Goal: Complete application form: Complete application form

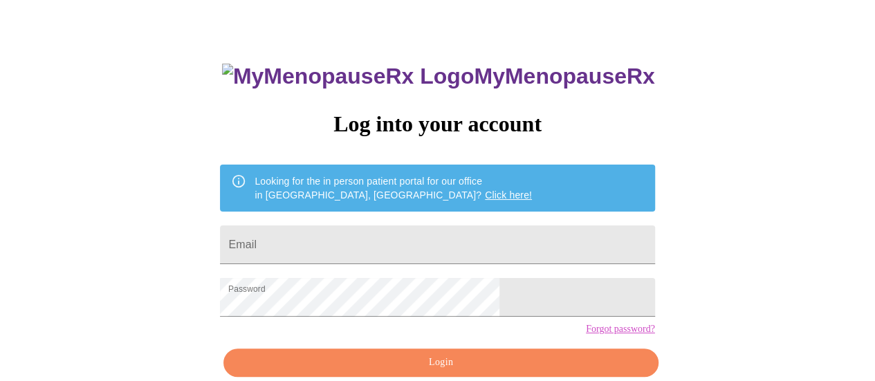
scroll to position [106, 0]
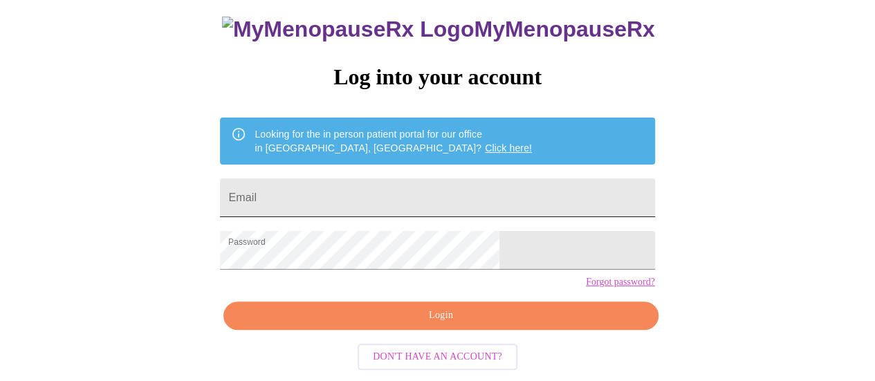
click at [360, 179] on input "Email" at bounding box center [437, 198] width 435 height 39
type input "[PERSON_NAME][EMAIL_ADDRESS][PERSON_NAME][DOMAIN_NAME]"
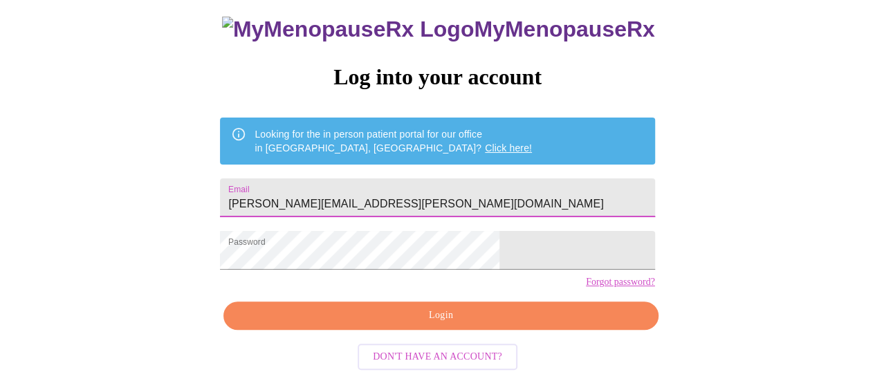
click at [431, 321] on span "Login" at bounding box center [440, 315] width 403 height 17
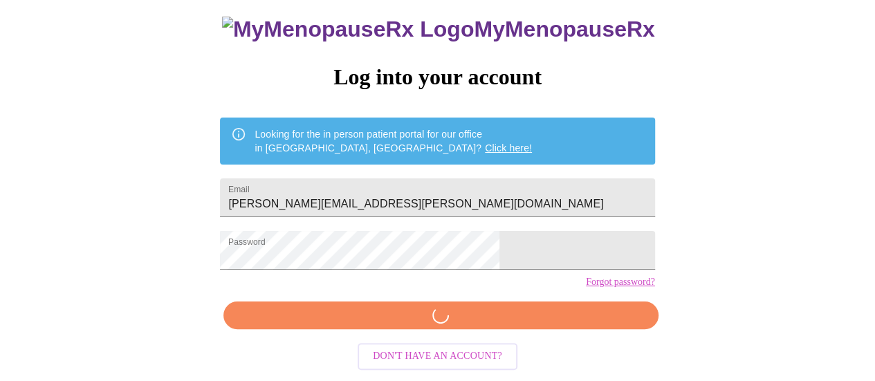
scroll to position [105, 0]
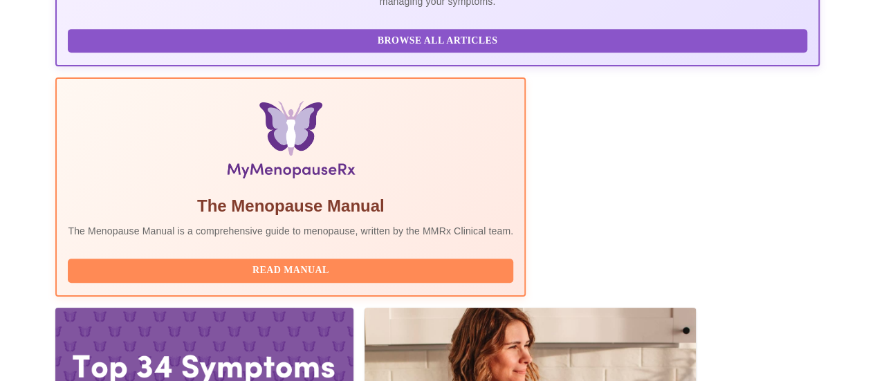
scroll to position [415, 0]
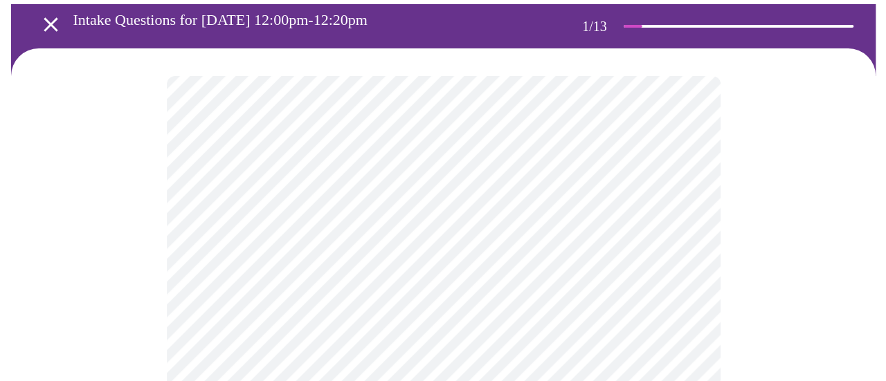
scroll to position [138, 0]
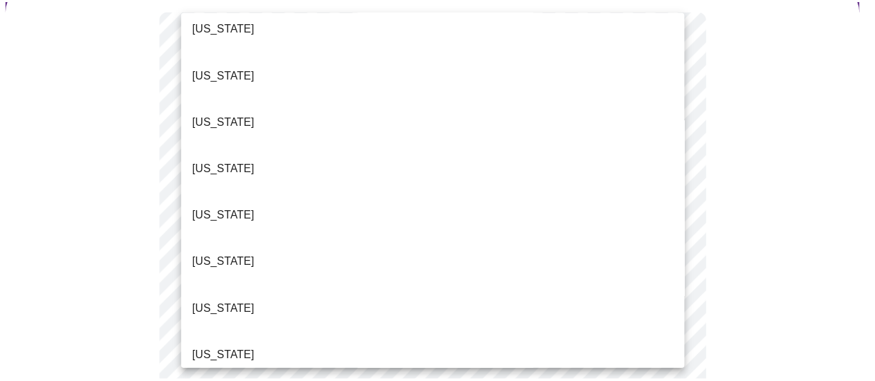
scroll to position [277, 0]
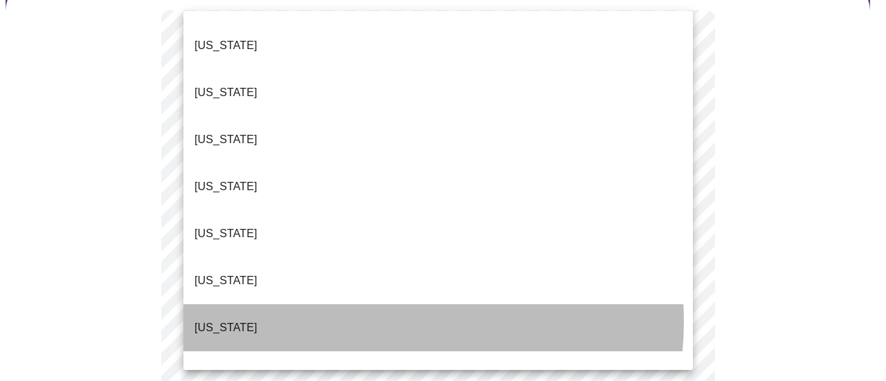
click at [365, 304] on li "[US_STATE]" at bounding box center [437, 327] width 509 height 47
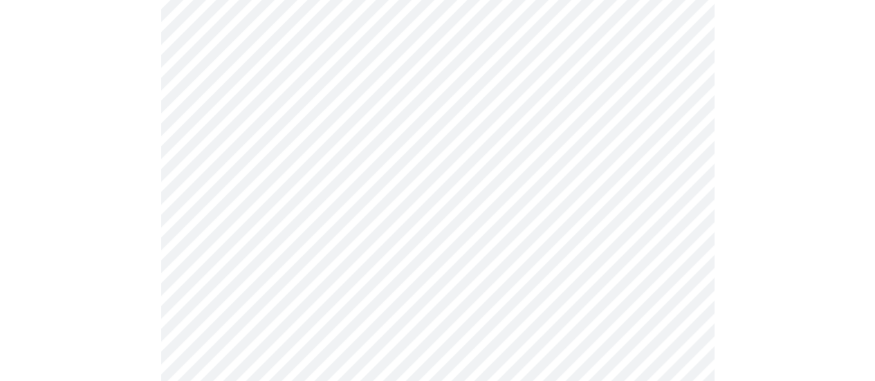
scroll to position [208, 0]
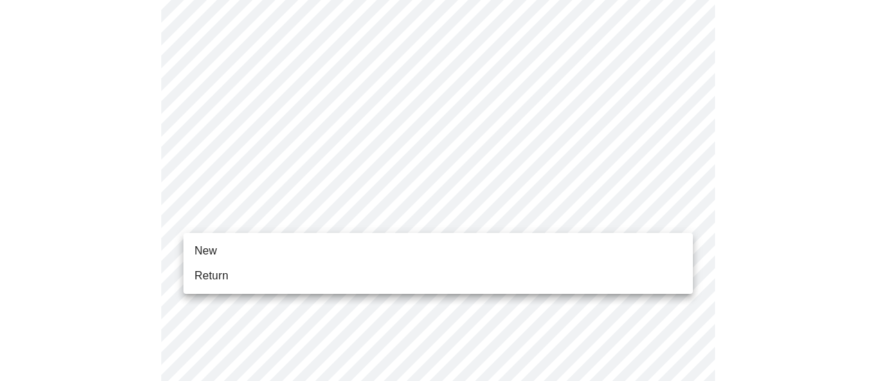
click at [369, 269] on li "Return" at bounding box center [437, 276] width 509 height 25
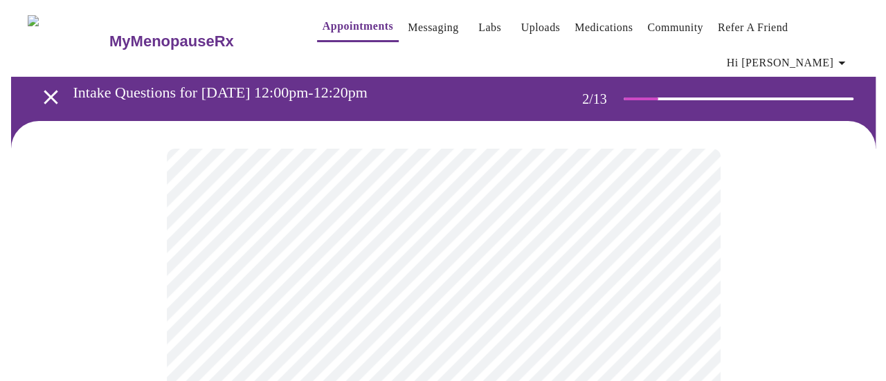
scroll to position [69, 0]
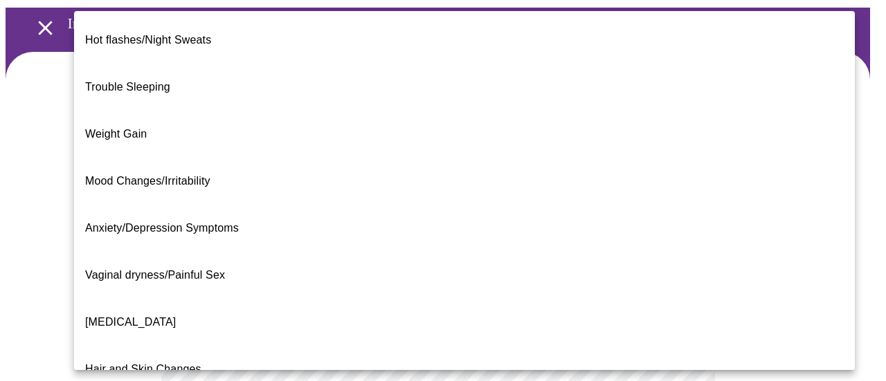
click at [575, 236] on body "MyMenopauseRx Appointments Messaging Labs Uploads Medications Community Refer a…" at bounding box center [443, 361] width 875 height 850
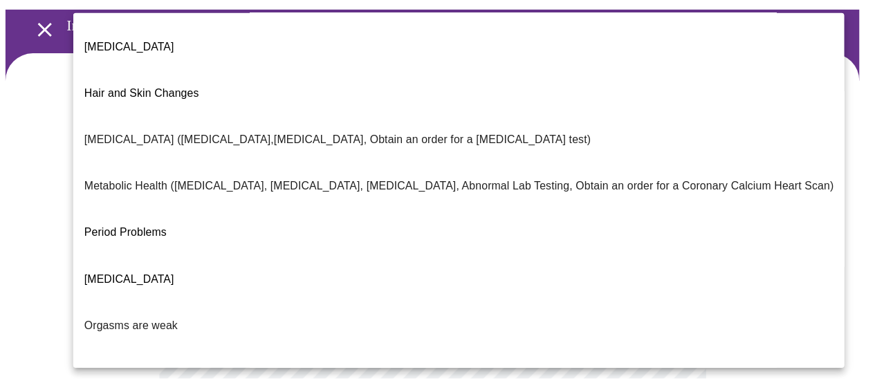
scroll to position [335, 0]
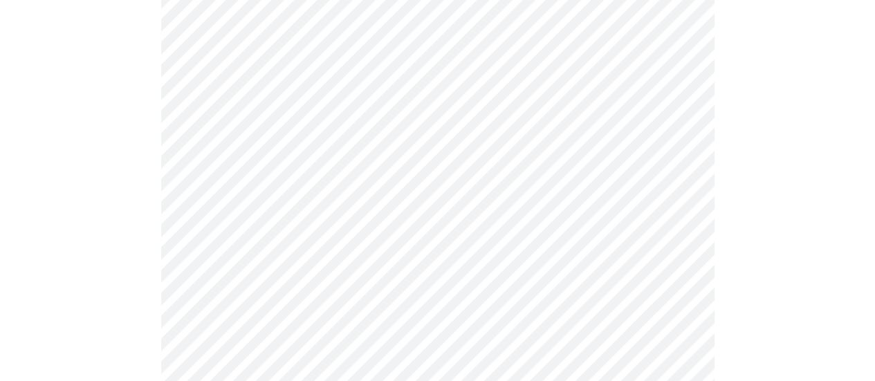
scroll to position [208, 0]
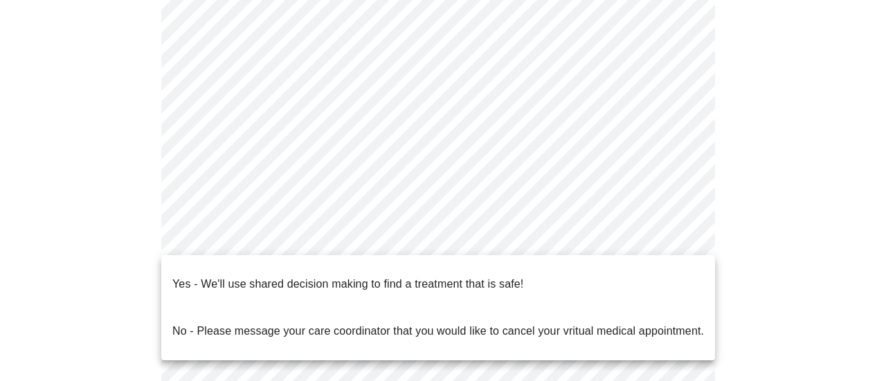
click at [385, 242] on body "MyMenopauseRx Appointments Messaging Labs Uploads Medications Community Refer a…" at bounding box center [443, 219] width 875 height 842
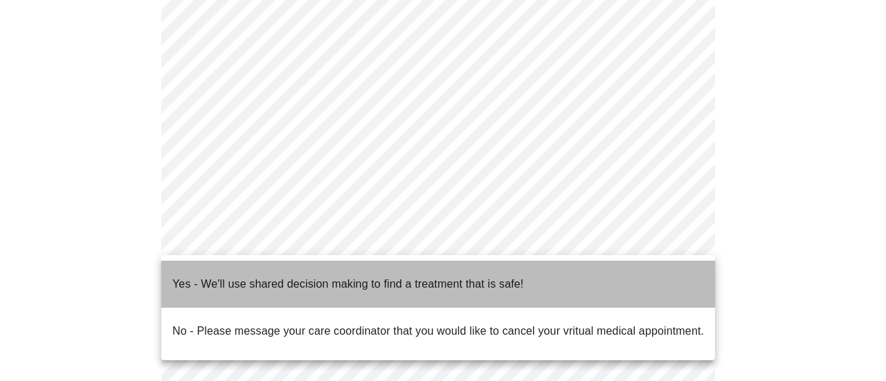
click at [385, 282] on span "Yes - We'll use shared decision making to find a treatment that is safe!" at bounding box center [347, 284] width 351 height 39
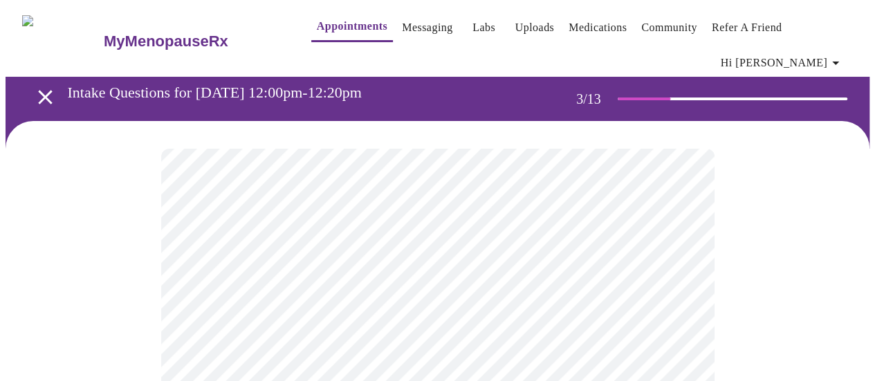
scroll to position [69, 0]
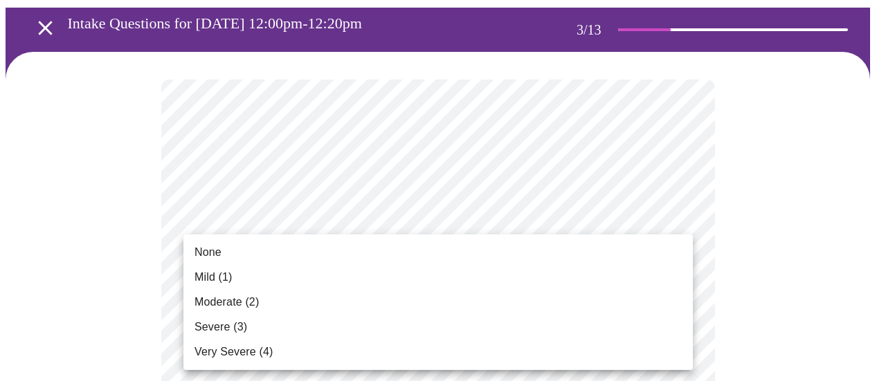
click at [556, 266] on li "Mild (1)" at bounding box center [437, 277] width 509 height 25
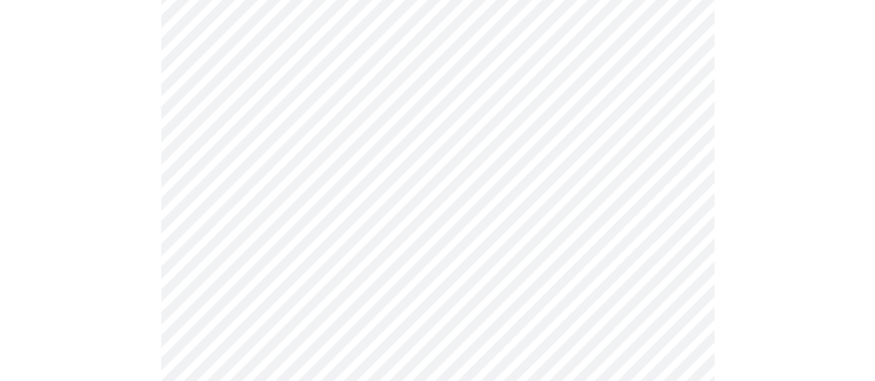
scroll to position [208, 0]
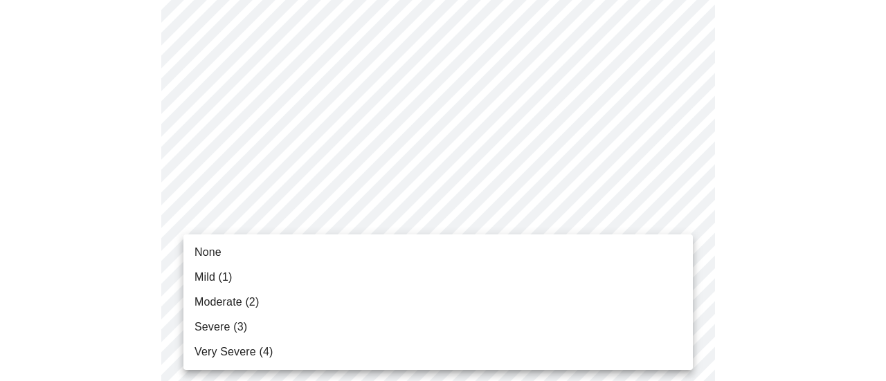
click at [528, 253] on li "None" at bounding box center [437, 252] width 509 height 25
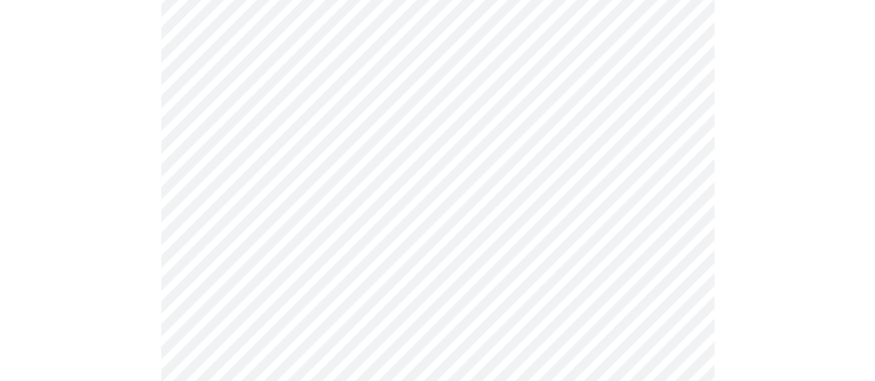
scroll to position [277, 0]
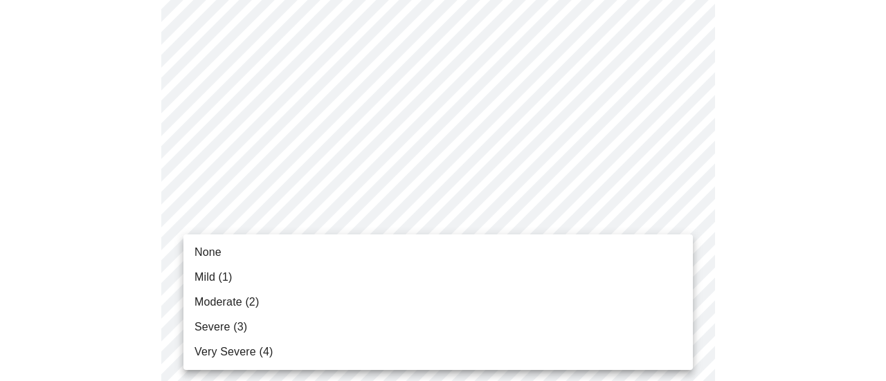
click at [509, 273] on li "Mild (1)" at bounding box center [437, 277] width 509 height 25
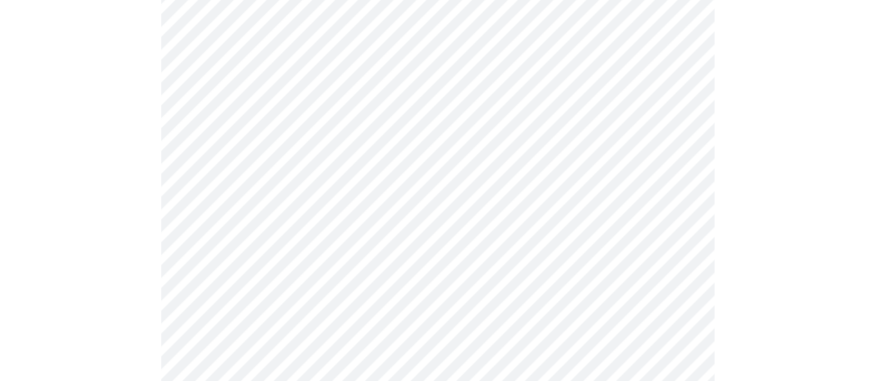
scroll to position [415, 0]
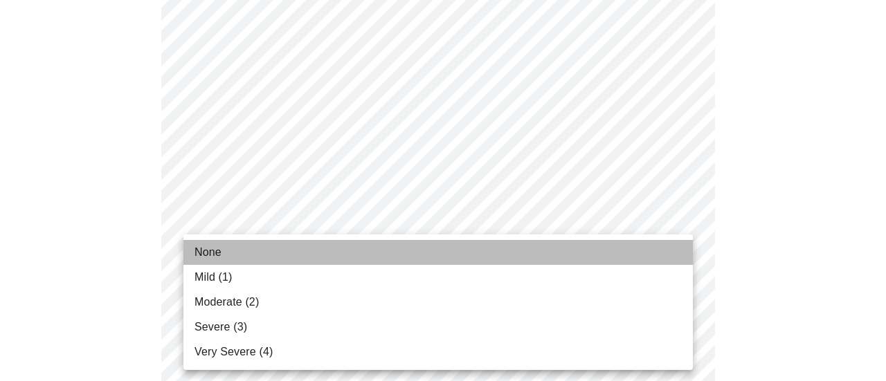
click at [482, 260] on li "None" at bounding box center [437, 252] width 509 height 25
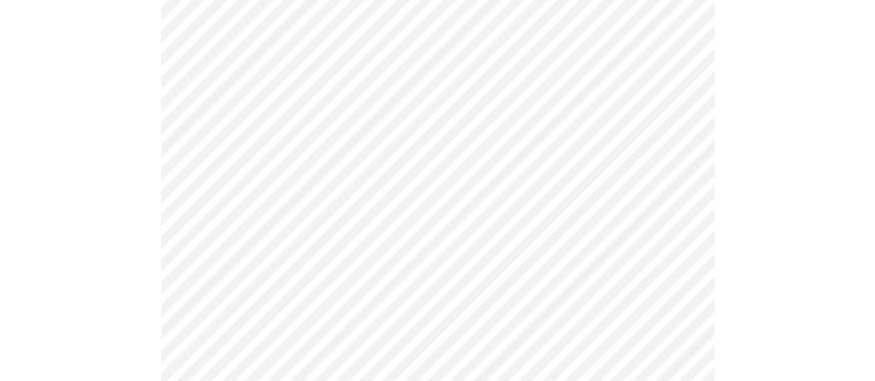
scroll to position [484, 0]
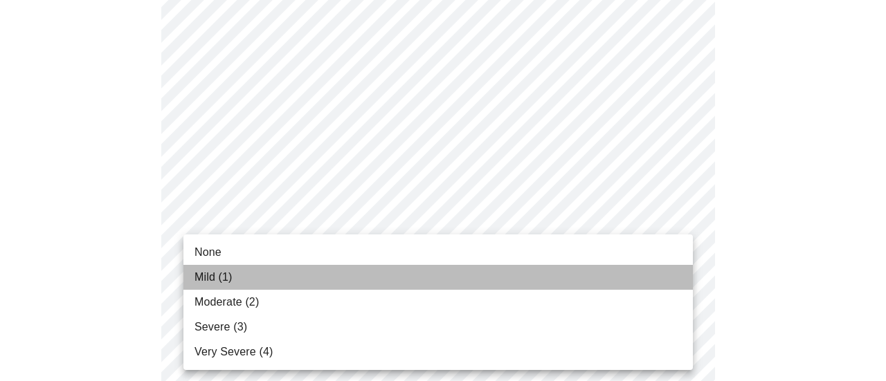
click at [461, 271] on li "Mild (1)" at bounding box center [437, 277] width 509 height 25
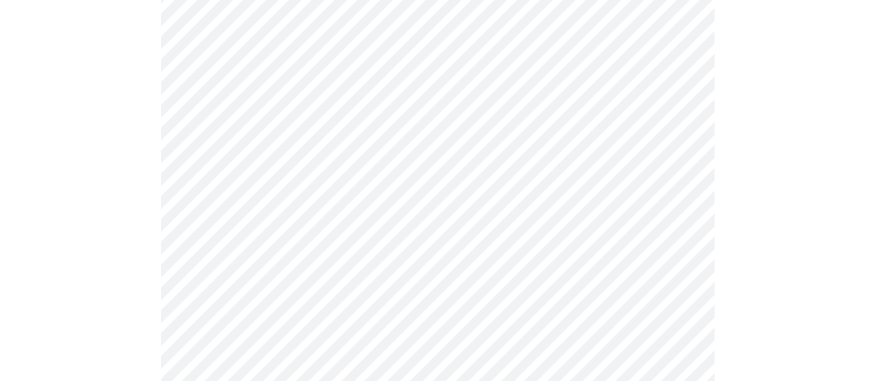
scroll to position [623, 0]
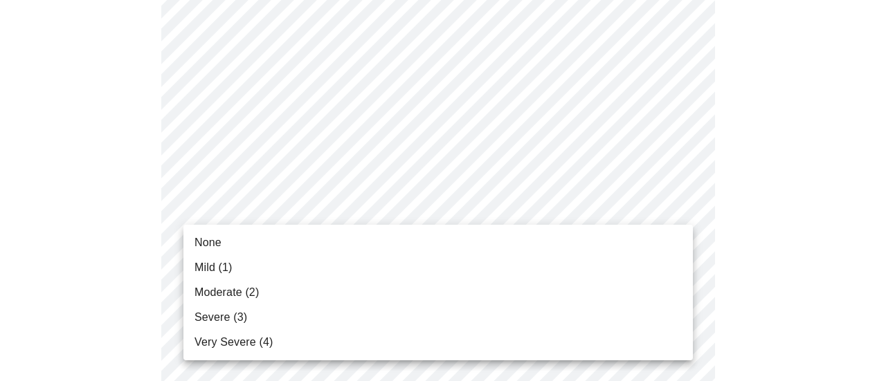
click at [464, 215] on body "MyMenopauseRx Appointments Messaging Labs Uploads Medications Community Refer a…" at bounding box center [443, 264] width 875 height 1763
click at [452, 234] on li "None" at bounding box center [437, 242] width 509 height 25
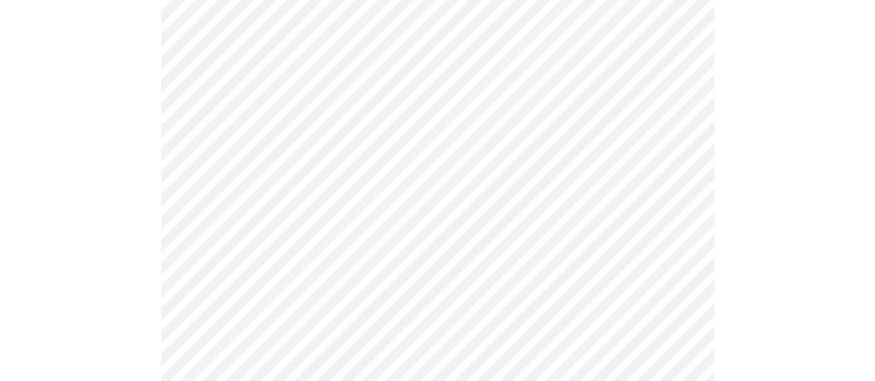
scroll to position [692, 0]
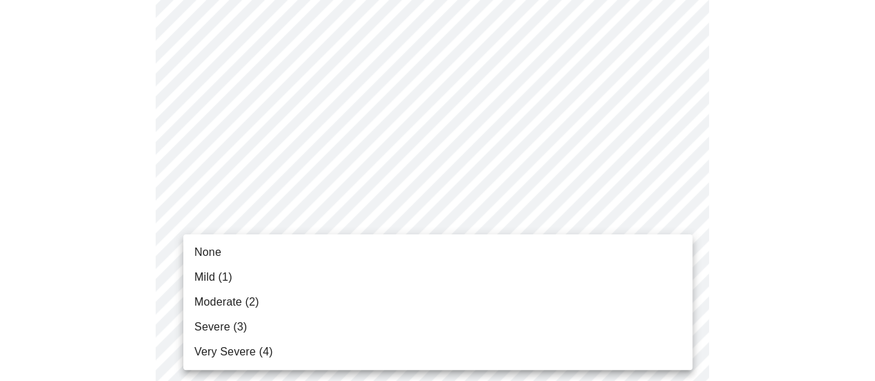
click at [453, 242] on body "MyMenopauseRx Appointments Messaging Labs Uploads Medications Community Refer a…" at bounding box center [438, 186] width 864 height 1744
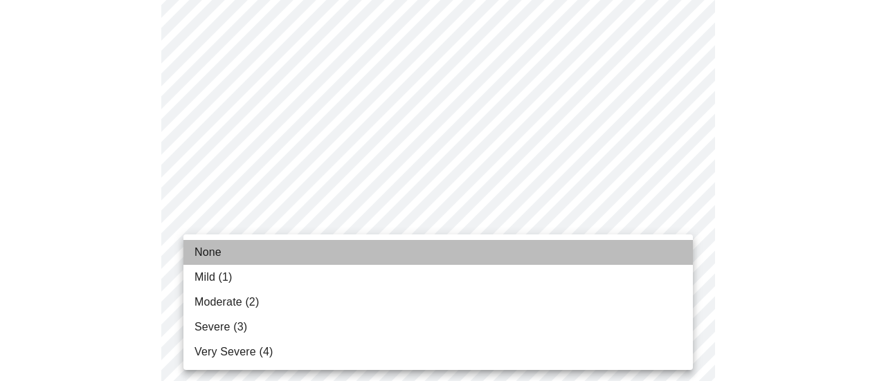
click at [450, 253] on li "None" at bounding box center [437, 252] width 509 height 25
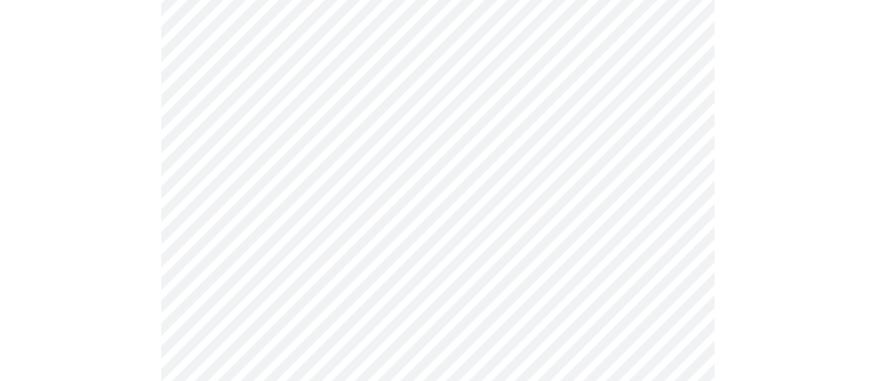
scroll to position [761, 0]
click at [464, 186] on body "MyMenopauseRx Appointments Messaging Labs Uploads Medications Community Refer a…" at bounding box center [438, 106] width 864 height 1725
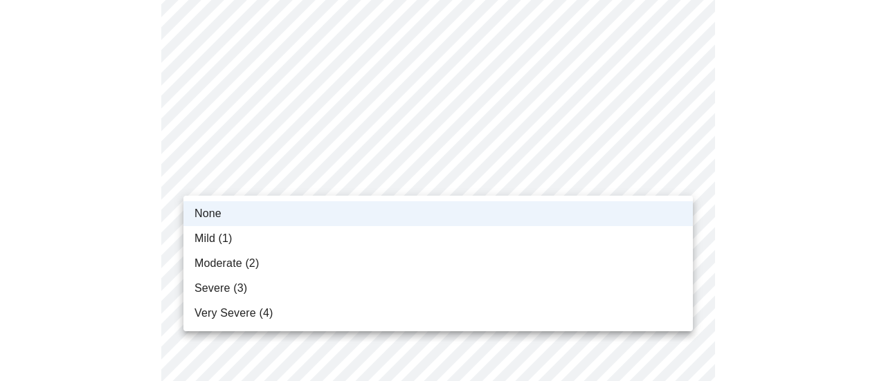
click at [450, 228] on li "Mild (1)" at bounding box center [437, 238] width 509 height 25
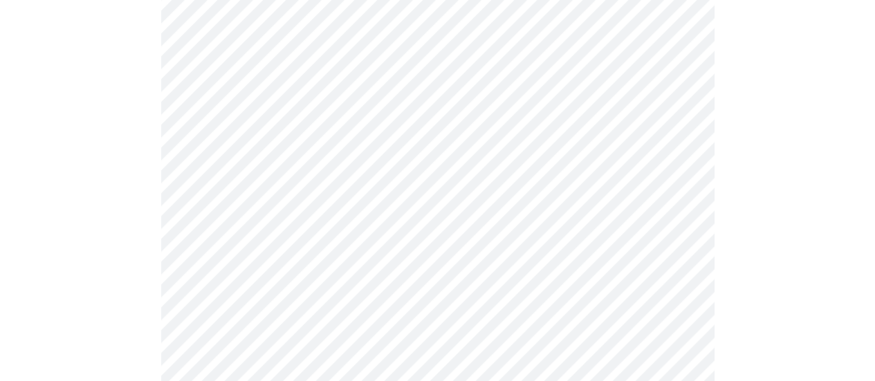
scroll to position [830, 0]
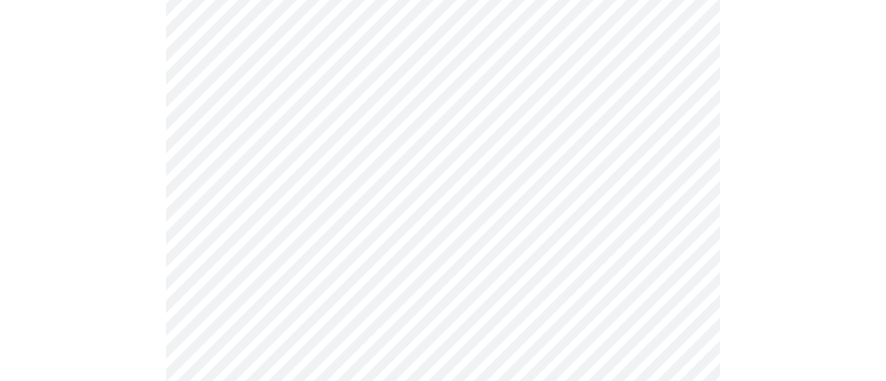
click at [451, 219] on body "MyMenopauseRx Appointments Messaging Labs Uploads Medications Community Refer a…" at bounding box center [443, 37] width 875 height 1725
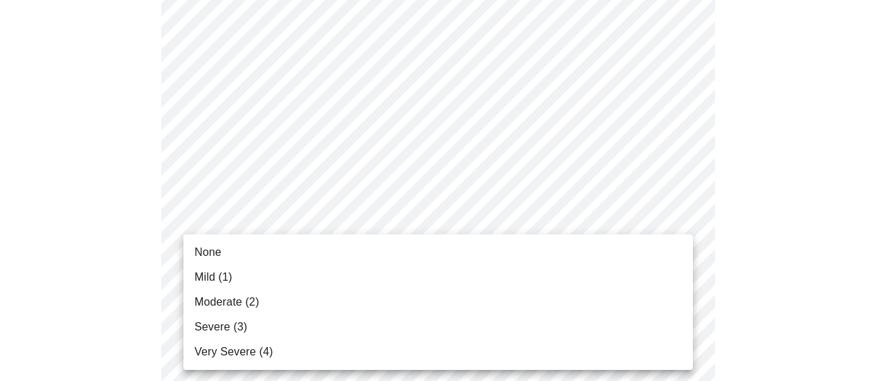
click at [439, 240] on li "None" at bounding box center [437, 252] width 509 height 25
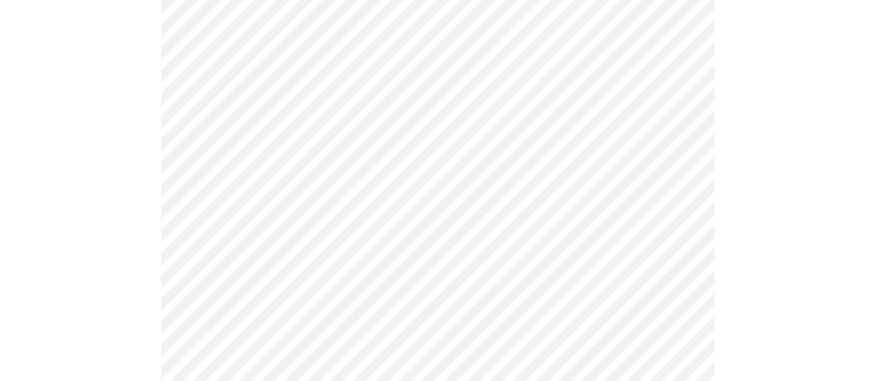
scroll to position [969, 0]
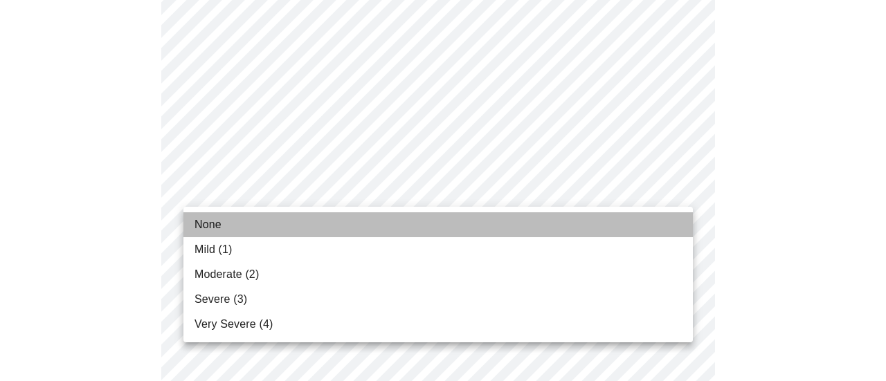
click at [424, 217] on li "None" at bounding box center [437, 224] width 509 height 25
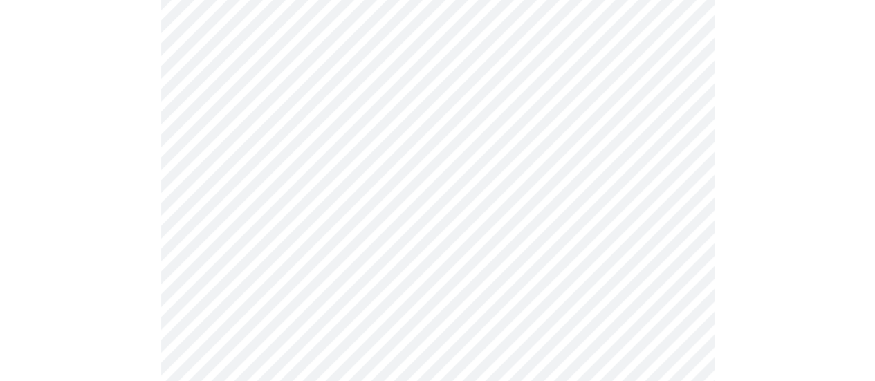
scroll to position [1038, 0]
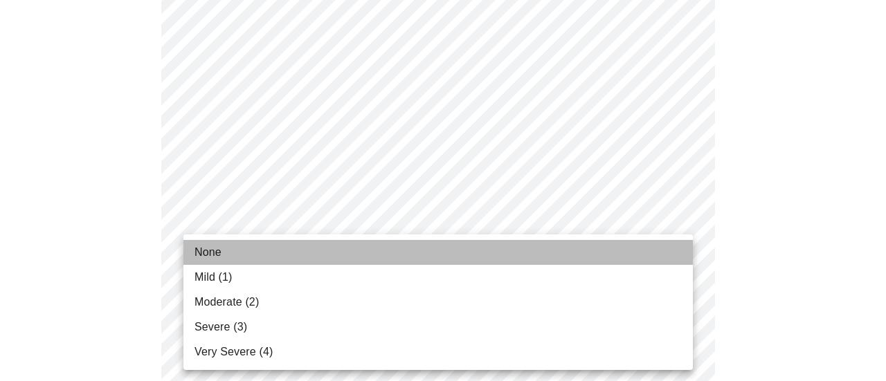
click at [428, 246] on li "None" at bounding box center [437, 252] width 509 height 25
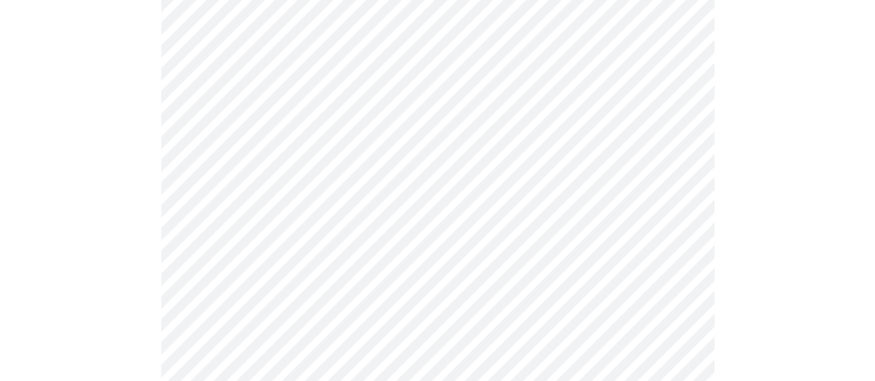
scroll to position [1176, 0]
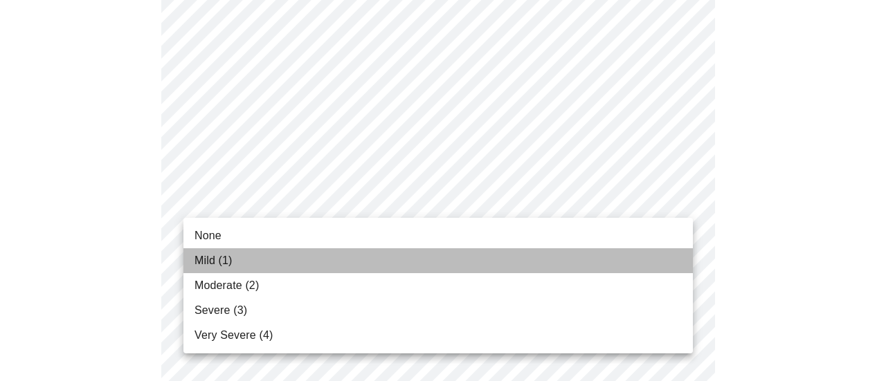
click at [428, 255] on li "Mild (1)" at bounding box center [437, 260] width 509 height 25
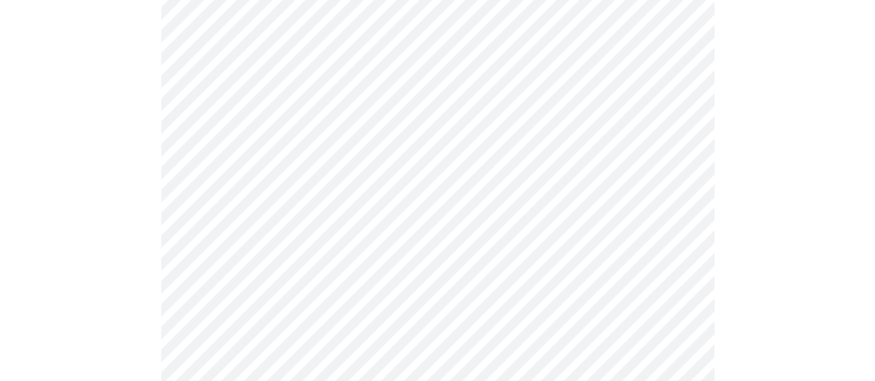
scroll to position [623, 0]
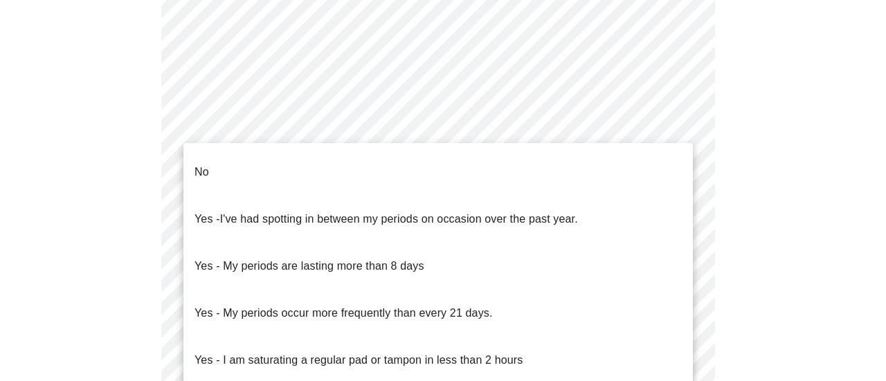
click at [389, 235] on body "MyMenopauseRx Appointments Messaging Labs Uploads Medications Community Refer a…" at bounding box center [443, 74] width 875 height 1383
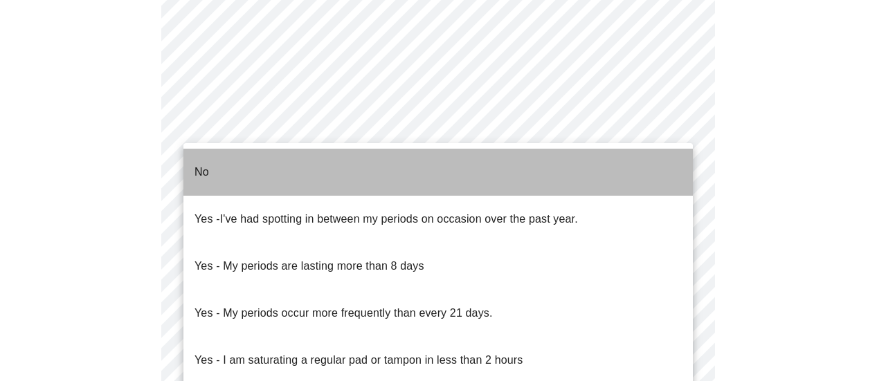
click at [371, 174] on li "No" at bounding box center [437, 172] width 509 height 47
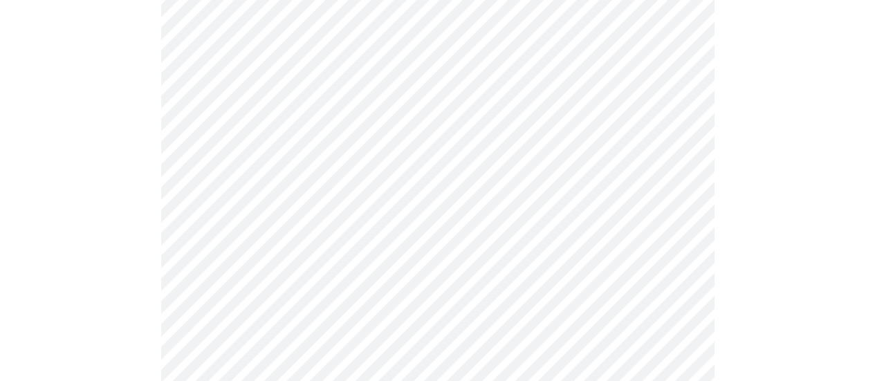
scroll to position [692, 0]
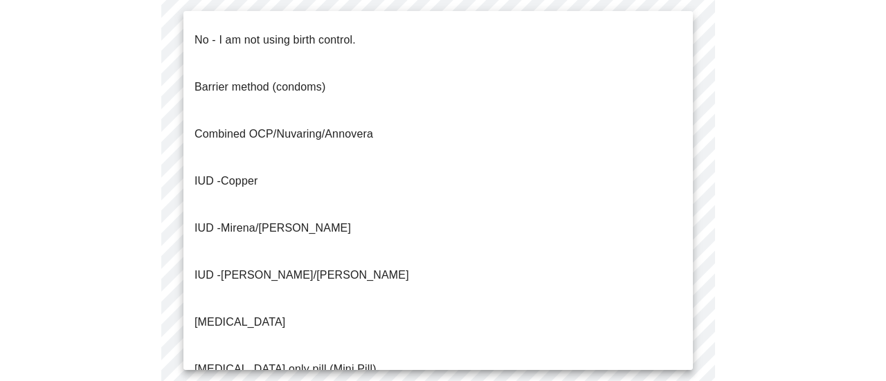
click at [429, 275] on body "MyMenopauseRx Appointments Messaging Labs Uploads Medications Community Refer a…" at bounding box center [443, 2] width 875 height 1376
click at [349, 39] on span "No - I am not using birth control." at bounding box center [274, 40] width 161 height 39
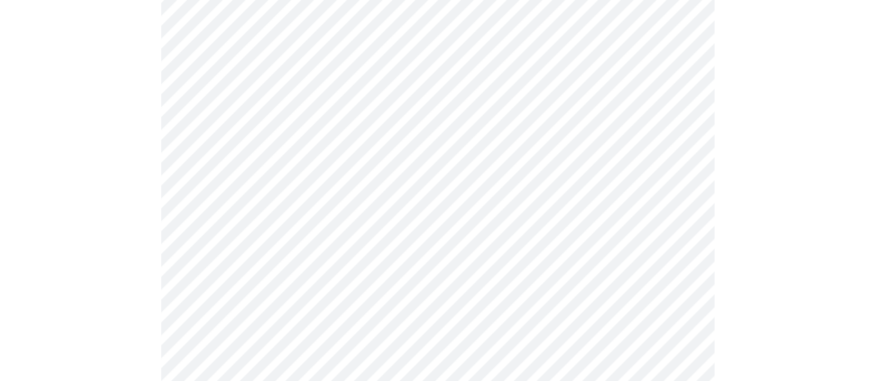
scroll to position [830, 0]
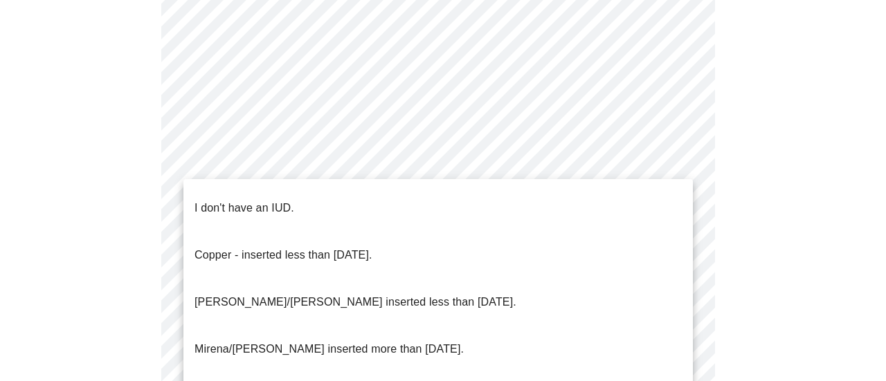
click at [424, 204] on li "I don't have an IUD." at bounding box center [437, 208] width 509 height 47
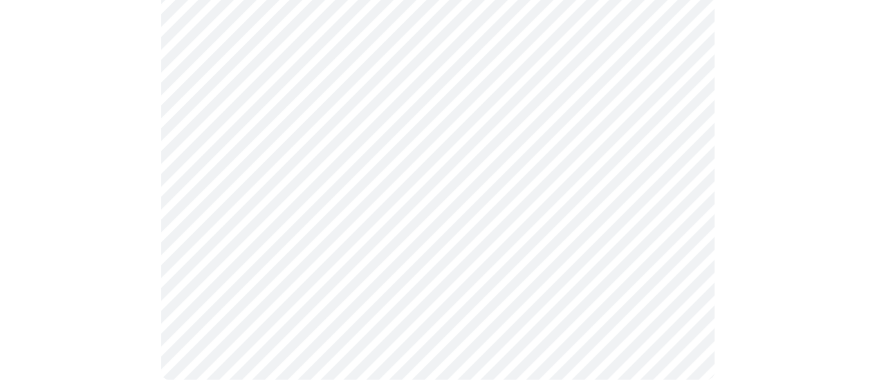
scroll to position [969, 0]
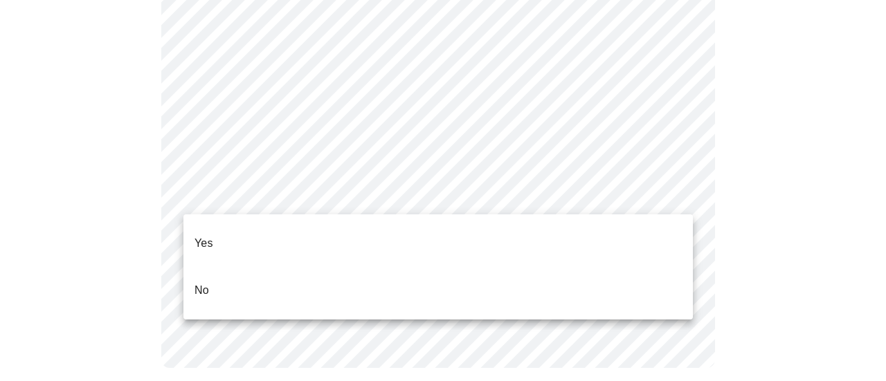
click at [415, 228] on li "Yes" at bounding box center [437, 243] width 509 height 47
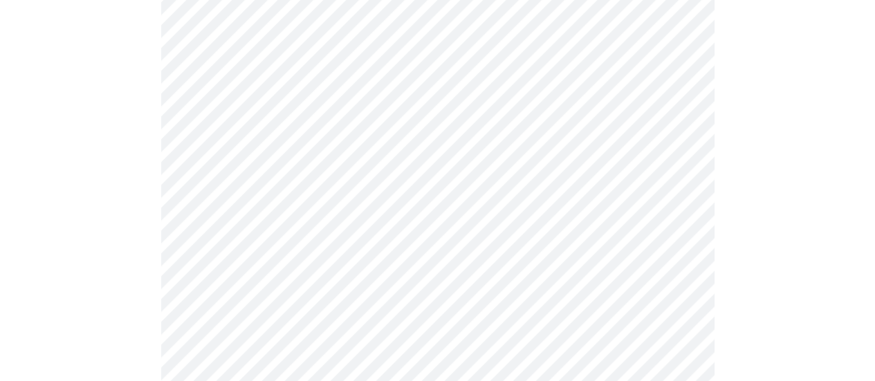
scroll to position [277, 0]
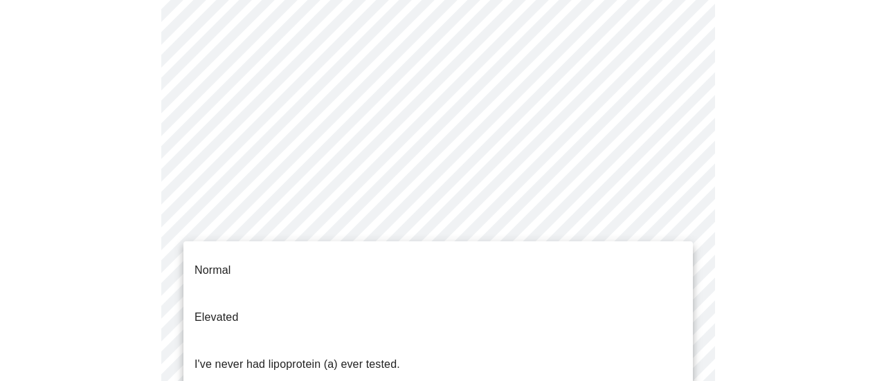
click at [422, 240] on body "MyMenopauseRx Appointments Messaging Labs Uploads Medications Community Refer a…" at bounding box center [443, 250] width 875 height 1042
click at [372, 266] on li "Normal" at bounding box center [437, 270] width 509 height 47
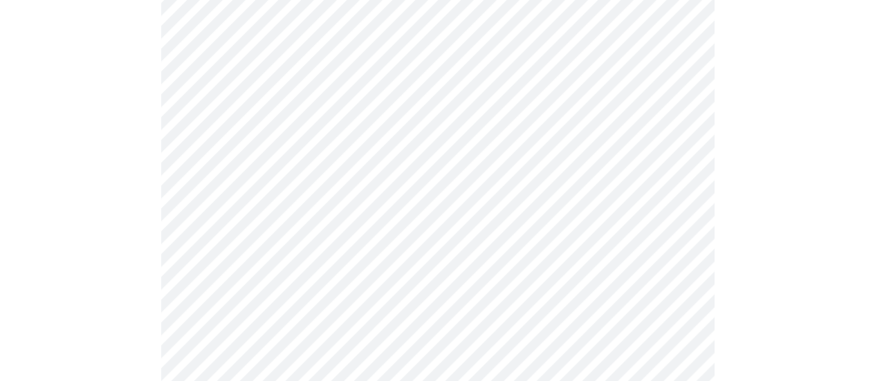
scroll to position [3599, 0]
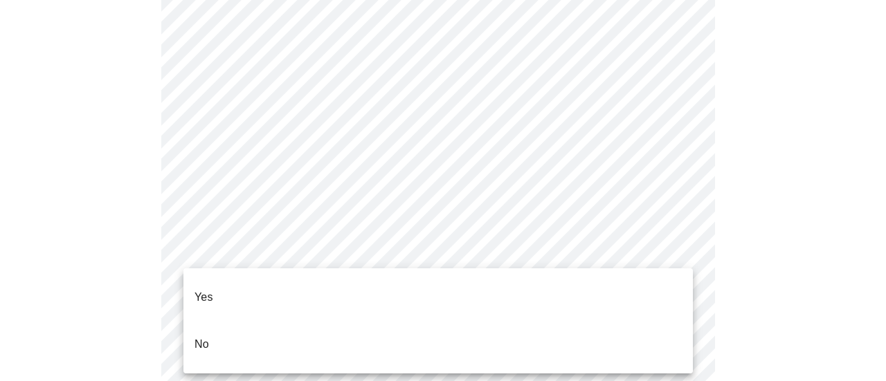
click at [449, 321] on li "No" at bounding box center [437, 344] width 509 height 47
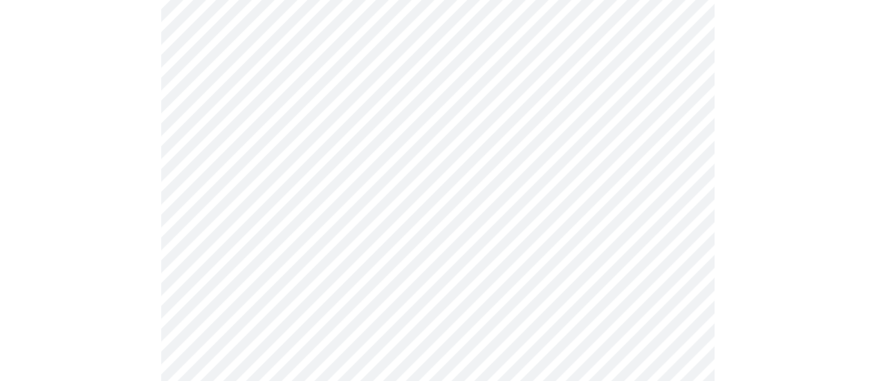
scroll to position [208, 0]
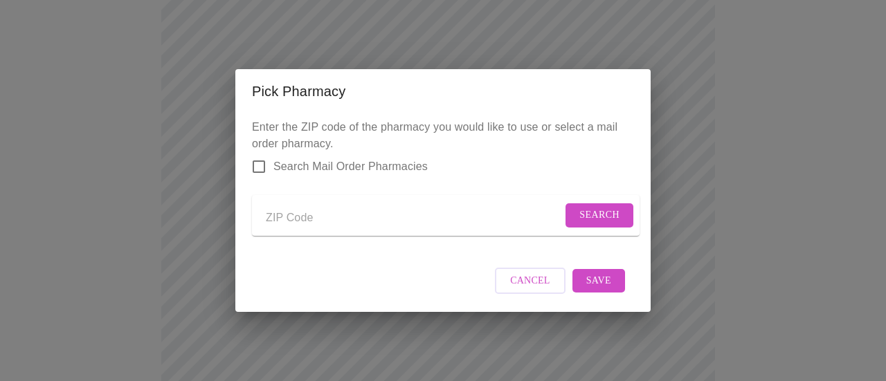
click at [676, 111] on div "Pick Pharmacy Enter the ZIP code of the pharmacy you would like to use or selec…" at bounding box center [443, 190] width 886 height 381
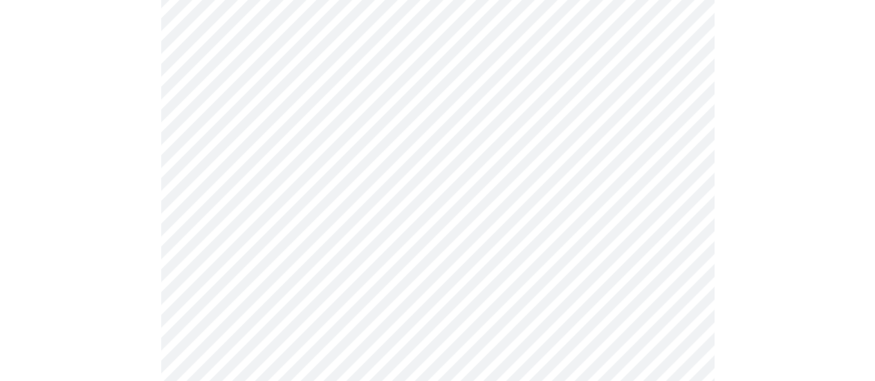
scroll to position [692, 0]
